Goal: Task Accomplishment & Management: Manage account settings

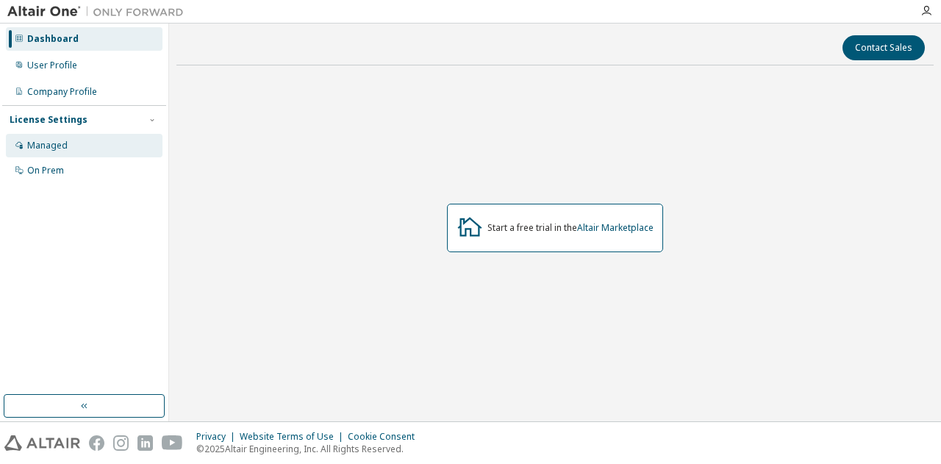
click at [50, 155] on div "Managed" at bounding box center [84, 146] width 157 height 24
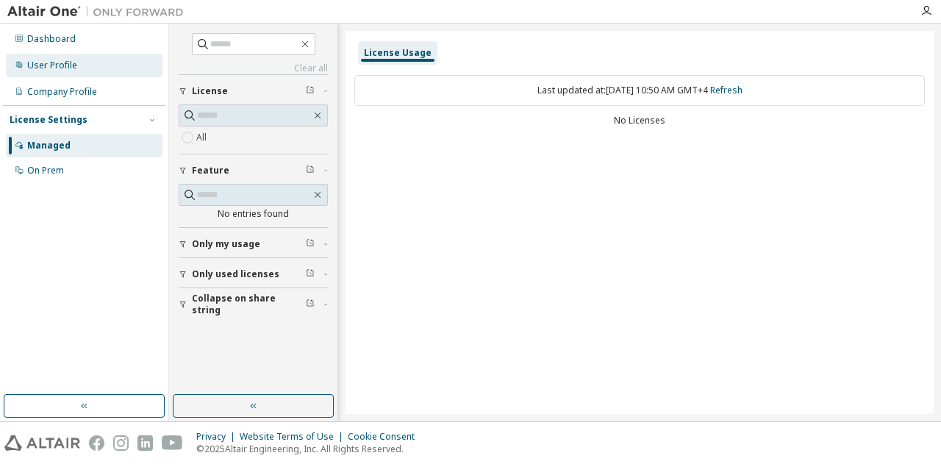
click at [94, 73] on div "User Profile" at bounding box center [84, 66] width 157 height 24
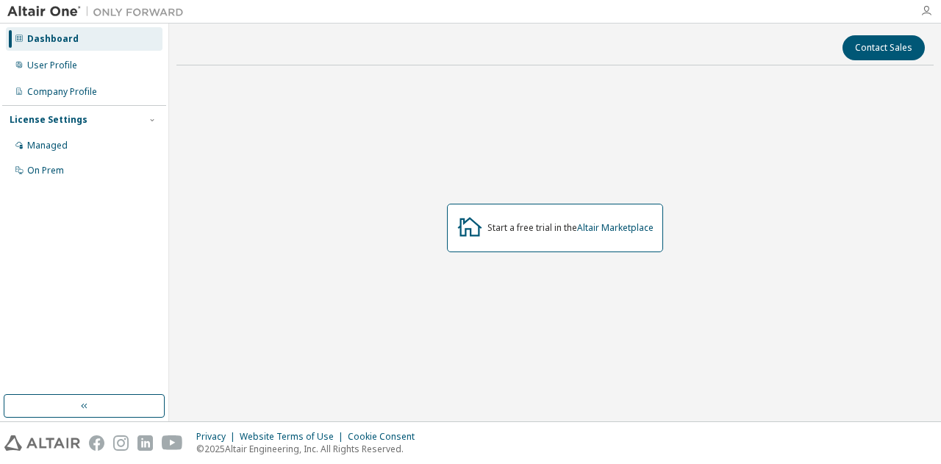
click at [925, 13] on icon "button" at bounding box center [926, 11] width 12 height 12
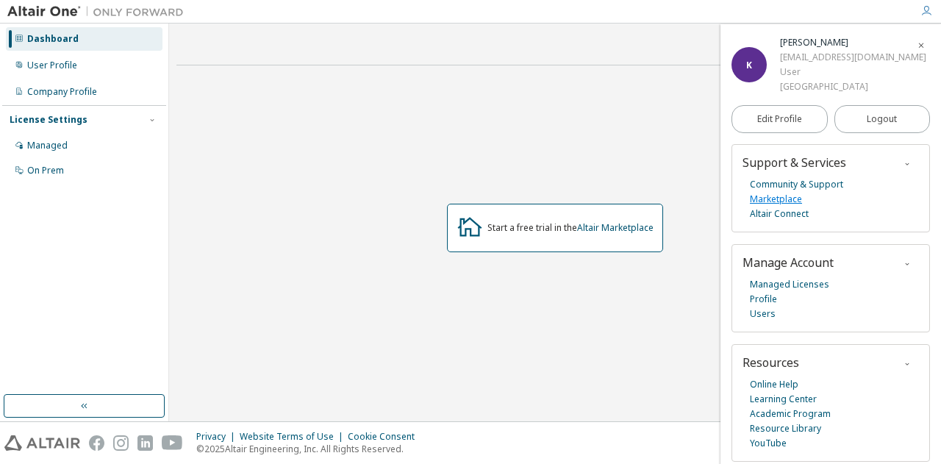
click at [791, 198] on link "Marketplace" at bounding box center [776, 199] width 52 height 15
